Goal: Task Accomplishment & Management: Use online tool/utility

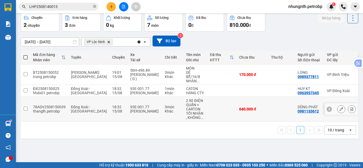
scroll to position [0, 82]
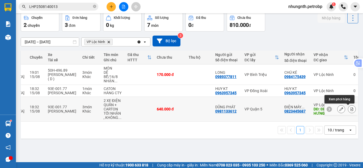
click at [350, 109] on icon at bounding box center [352, 109] width 4 height 4
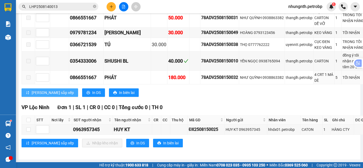
scroll to position [392, 0]
click at [30, 128] on input "checkbox" at bounding box center [28, 130] width 4 height 4
checkbox input "true"
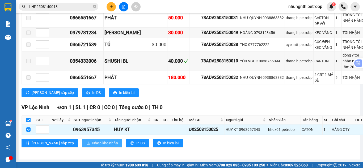
click at [82, 139] on button "Nhập kho nhận" at bounding box center [102, 143] width 40 height 9
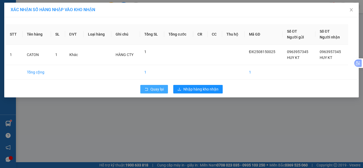
click at [159, 90] on span "Quay lại" at bounding box center [156, 89] width 13 height 6
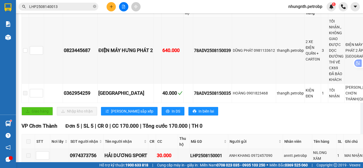
scroll to position [53, 0]
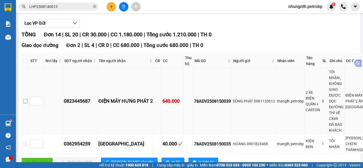
click at [25, 103] on input "checkbox" at bounding box center [25, 101] width 4 height 4
checkbox input "true"
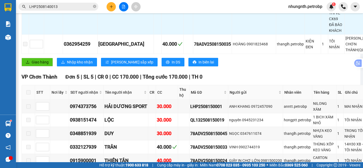
scroll to position [133, 0]
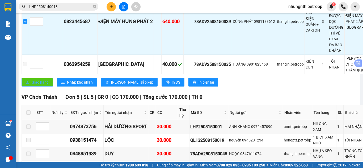
click at [41, 85] on span "Giao hàng" at bounding box center [40, 82] width 17 height 6
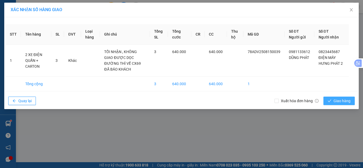
drag, startPoint x: 351, startPoint y: 94, endPoint x: 346, endPoint y: 94, distance: 5.9
click at [351, 97] on button "Giao hàng" at bounding box center [338, 101] width 31 height 9
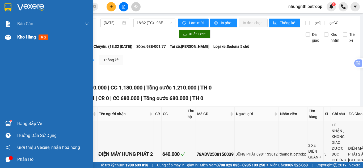
click at [28, 38] on span "Kho hàng" at bounding box center [26, 37] width 19 height 5
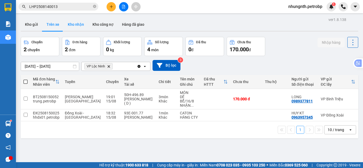
click at [73, 23] on button "Kho nhận" at bounding box center [76, 24] width 25 height 13
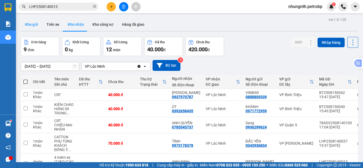
click at [31, 26] on button "Kho gửi" at bounding box center [32, 24] width 22 height 13
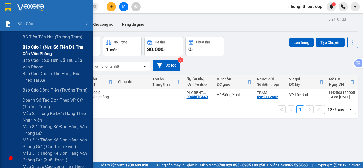
click at [45, 52] on span "Báo cáo 1 (nv): Số tiền đã thu của văn phòng" at bounding box center [56, 50] width 66 height 13
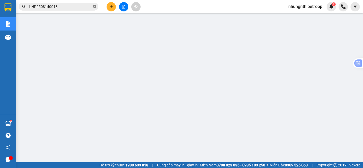
click at [95, 7] on icon "close-circle" at bounding box center [94, 6] width 3 height 3
click at [80, 7] on input "text" at bounding box center [60, 7] width 63 height 6
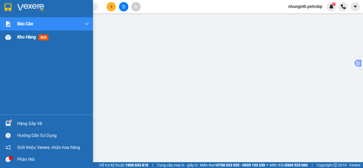
click at [21, 37] on span "Kho hàng" at bounding box center [26, 37] width 19 height 5
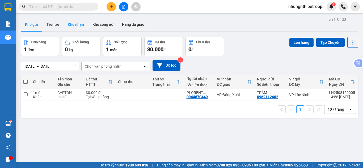
click at [77, 23] on button "Kho nhận" at bounding box center [76, 24] width 25 height 13
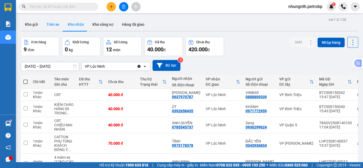
click at [55, 27] on button "Trên xe" at bounding box center [52, 24] width 21 height 13
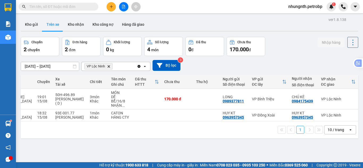
scroll to position [0, 78]
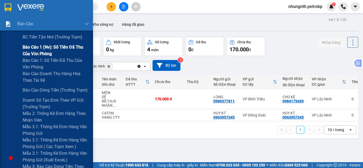
click at [49, 50] on span "Báo cáo 1 (nv): Số tiền đã thu của văn phòng" at bounding box center [56, 50] width 66 height 13
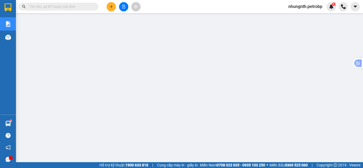
drag, startPoint x: 294, startPoint y: 7, endPoint x: 295, endPoint y: 10, distance: 3.0
click at [294, 7] on span "nhungnth.petrobp" at bounding box center [305, 6] width 43 height 7
click at [295, 15] on span "Đăng xuất" at bounding box center [307, 17] width 32 height 6
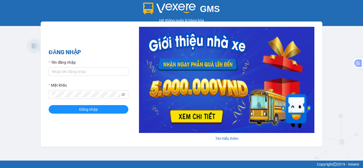
click at [76, 78] on form "Tên đăng nhập Mật khẩu Đăng nhập" at bounding box center [89, 87] width 80 height 54
click at [80, 73] on input "Tên đăng nhập" at bounding box center [89, 72] width 80 height 9
type input "hanvng.petrobp"
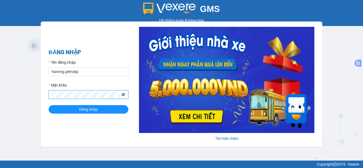
click at [123, 96] on icon "eye-invisible" at bounding box center [123, 95] width 4 height 4
click at [49, 105] on button "Đăng nhập" at bounding box center [89, 109] width 80 height 9
